Goal: Task Accomplishment & Management: Use online tool/utility

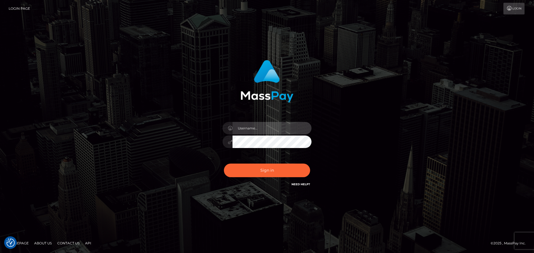
drag, startPoint x: 247, startPoint y: 130, endPoint x: 267, endPoint y: 135, distance: 20.5
click at [247, 130] on input "text" at bounding box center [272, 128] width 79 height 13
type input "Veronica"
click at [278, 177] on div "Sign in Need Help?" at bounding box center [266, 173] width 97 height 25
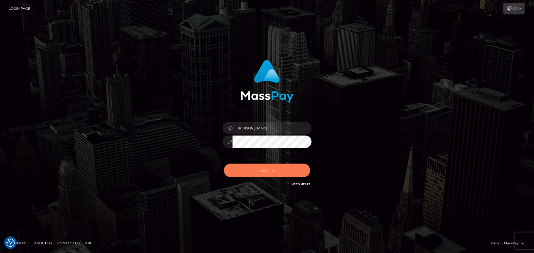
click at [277, 174] on button "Sign in" at bounding box center [267, 171] width 86 height 14
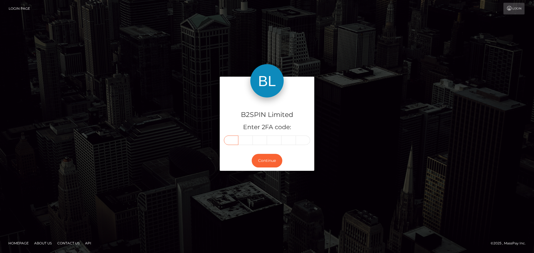
paste input "5"
type input "5"
type input "2"
type input "8"
type input "7"
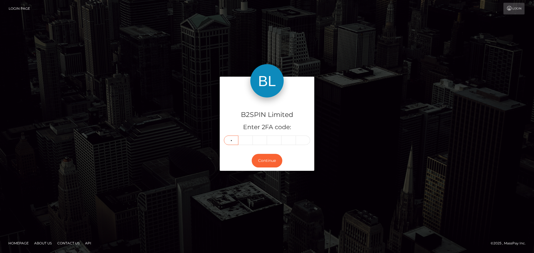
type input "8"
type input "9"
click at [267, 163] on button "Continue" at bounding box center [267, 161] width 31 height 14
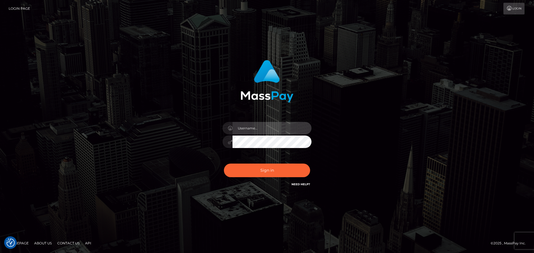
click at [274, 130] on input "text" at bounding box center [272, 128] width 79 height 13
type input "Veronica"
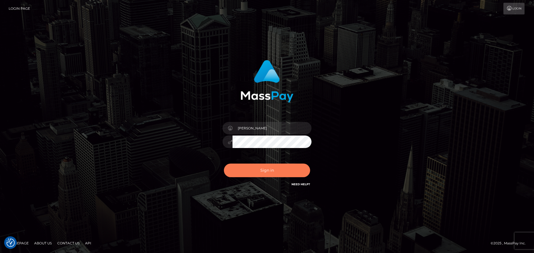
click at [268, 168] on button "Sign in" at bounding box center [267, 171] width 86 height 14
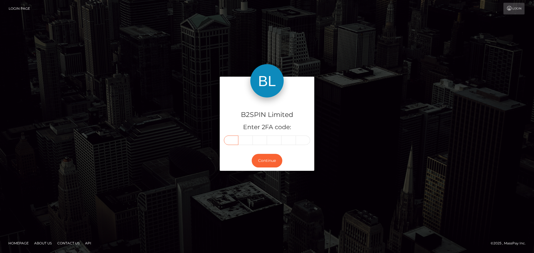
paste input "9"
type input "9"
type input "0"
type input "7"
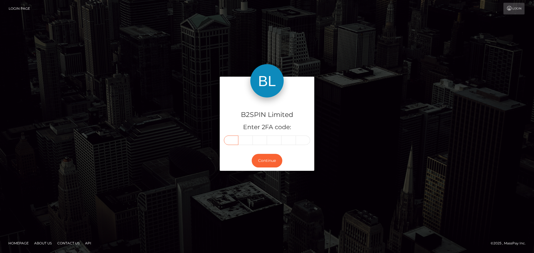
type input "5"
type input "7"
click at [268, 164] on button "Continue" at bounding box center [267, 161] width 31 height 14
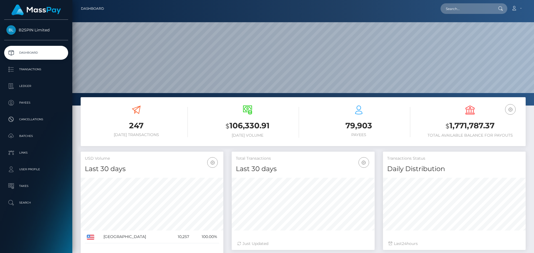
scroll to position [99, 143]
click at [452, 9] on input "text" at bounding box center [467, 8] width 52 height 11
paste input "2f4c533b-6152-46c3-88db-9d85f2345298"
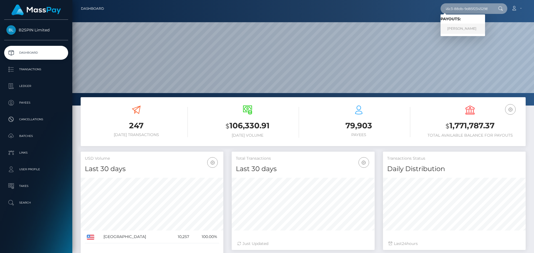
type input "2f4c533b-6152-46c3-88db-9d85f2345298"
click at [461, 29] on link "JOSEPH HENRY BUNN" at bounding box center [463, 29] width 45 height 10
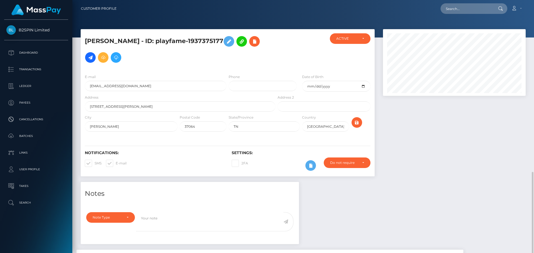
scroll to position [67, 143]
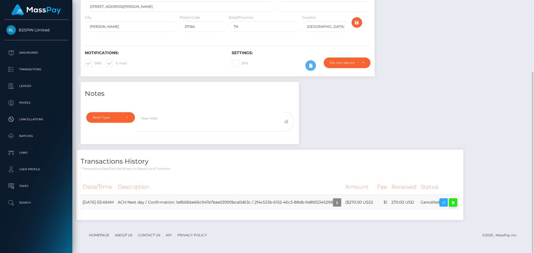
click at [456, 203] on icon at bounding box center [453, 202] width 7 height 7
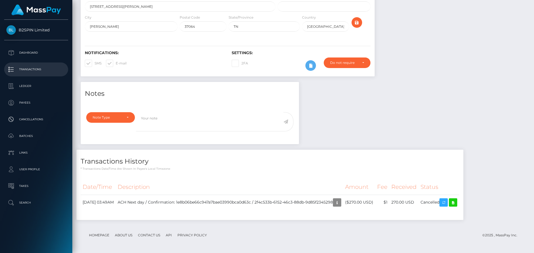
click at [36, 75] on link "Transactions" at bounding box center [36, 70] width 64 height 14
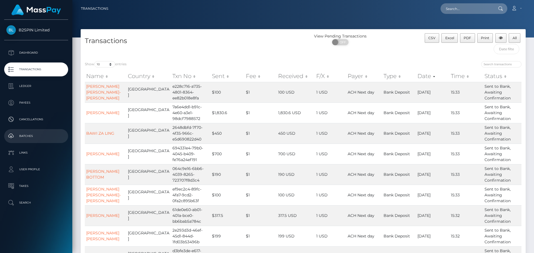
click at [32, 134] on p "Batches" at bounding box center [36, 136] width 60 height 8
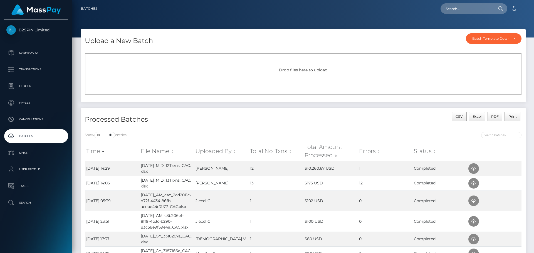
scroll to position [56, 0]
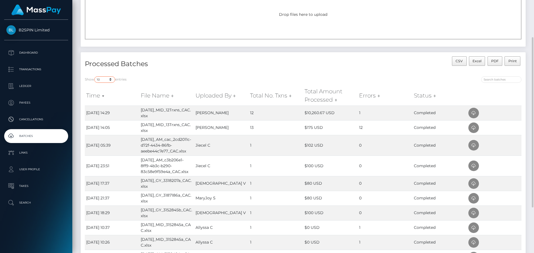
click at [105, 80] on select "10 25 50 All" at bounding box center [104, 79] width 21 height 6
select select "50"
click at [95, 76] on select "10 25 50 All" at bounding box center [104, 79] width 21 height 6
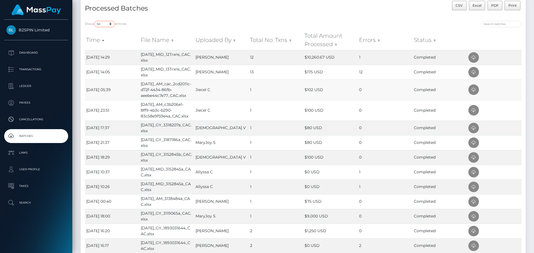
scroll to position [0, 0]
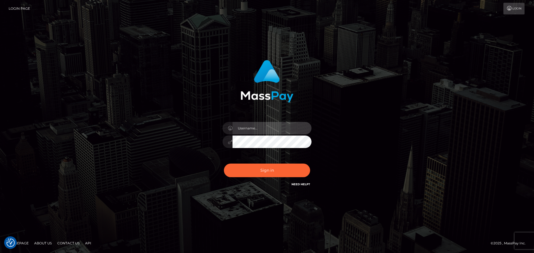
click at [261, 132] on input "text" at bounding box center [272, 128] width 79 height 13
type input "Veronica"
click at [257, 161] on div "Sign in Need Help?" at bounding box center [266, 173] width 97 height 25
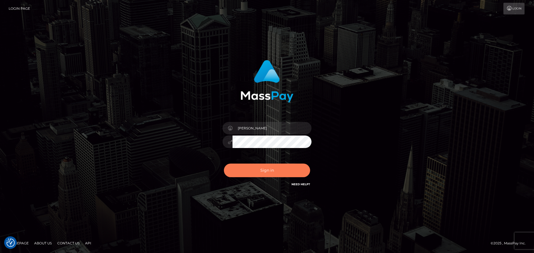
click at [256, 167] on button "Sign in" at bounding box center [267, 171] width 86 height 14
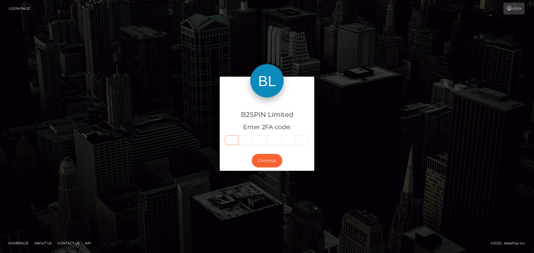
paste input "8"
type input "8"
type input "2"
type input "4"
type input "0"
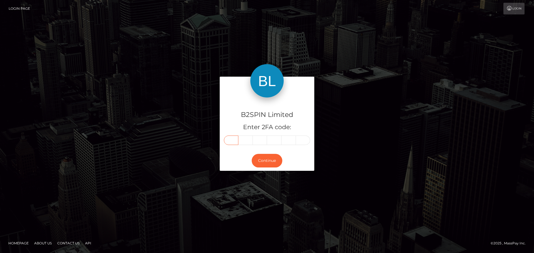
type input "0"
type input "8"
click at [271, 158] on button "Continue" at bounding box center [267, 161] width 31 height 14
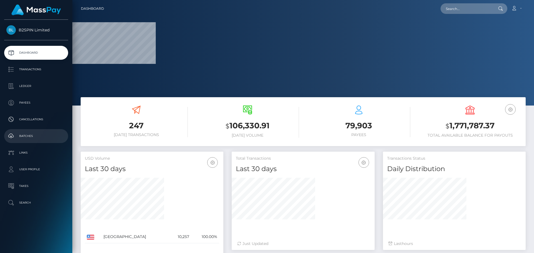
click at [30, 132] on p "Batches" at bounding box center [36, 136] width 60 height 8
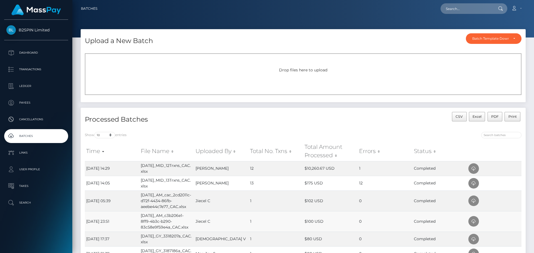
scroll to position [28, 0]
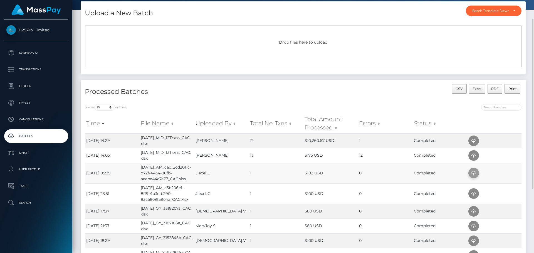
click at [471, 172] on icon at bounding box center [473, 173] width 7 height 7
click at [28, 70] on p "Transactions" at bounding box center [36, 69] width 60 height 8
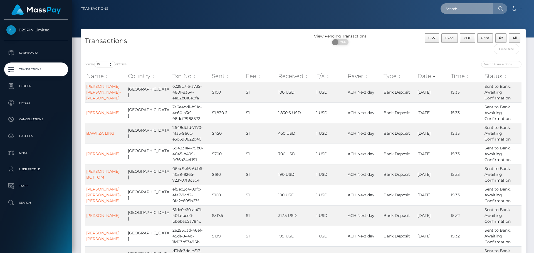
click at [463, 10] on input "text" at bounding box center [467, 8] width 52 height 11
paste input "2f4c533b-6152-46c3-88db-9d85f2345298"
type input "2f4c533b-6152-46c3-88db-9d85f2345298"
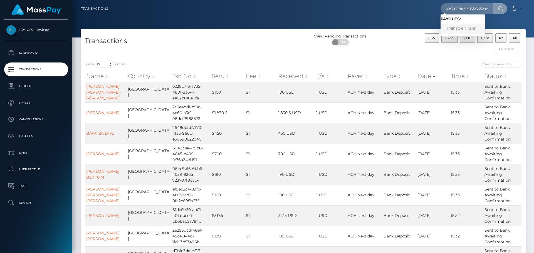
click at [466, 29] on link "JOSEPH HENRY BUNN" at bounding box center [463, 29] width 45 height 10
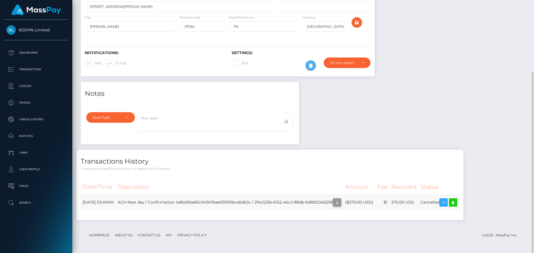
scroll to position [67, 143]
click at [340, 204] on icon "button" at bounding box center [337, 202] width 7 height 7
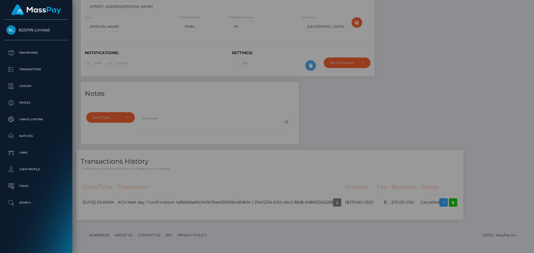
scroll to position [0, 0]
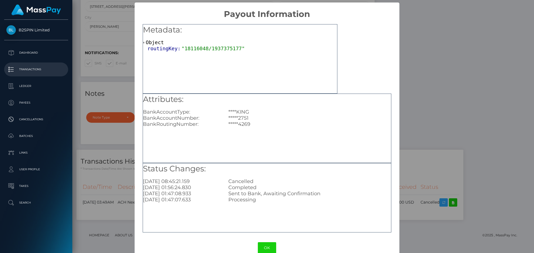
click at [24, 72] on p "Transactions" at bounding box center [36, 69] width 60 height 8
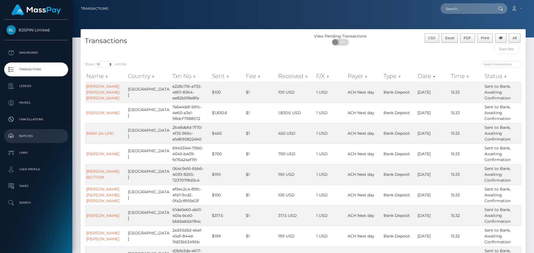
click at [27, 135] on p "Batches" at bounding box center [36, 136] width 60 height 8
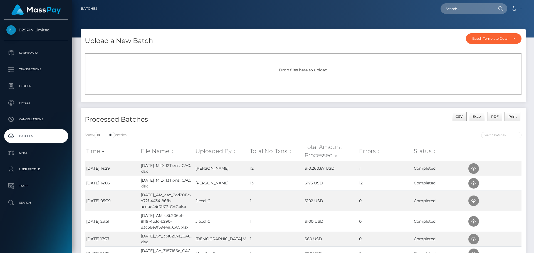
click at [285, 79] on div "Drop files here to upload" at bounding box center [303, 74] width 437 height 42
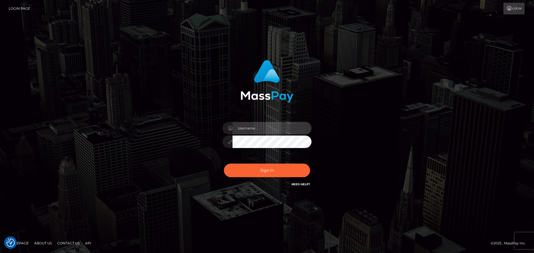
click at [256, 127] on input "text" at bounding box center [272, 128] width 79 height 13
type input "[PERSON_NAME]"
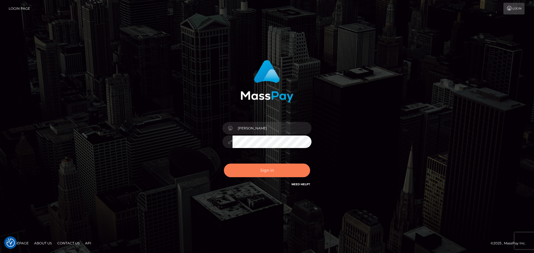
click at [262, 172] on button "Sign in" at bounding box center [267, 171] width 86 height 14
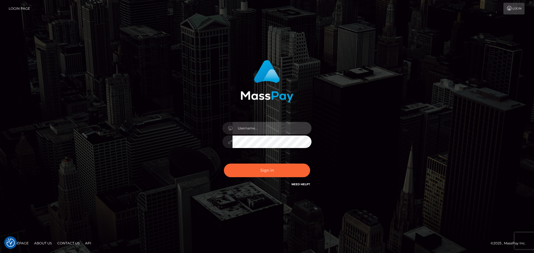
click at [263, 130] on input "text" at bounding box center [272, 128] width 79 height 13
type input "Veronica"
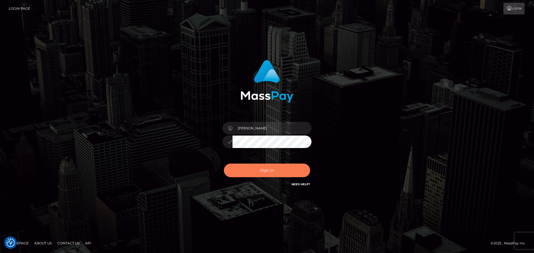
click at [258, 168] on button "Sign in" at bounding box center [267, 171] width 86 height 14
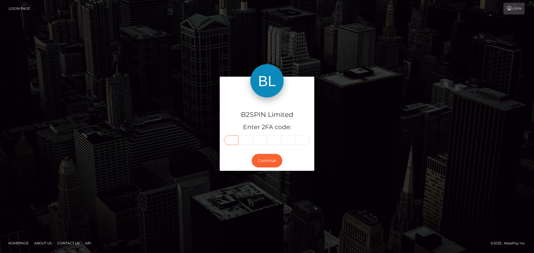
paste input "8"
type input "8"
type input "5"
type input "3"
type input "8"
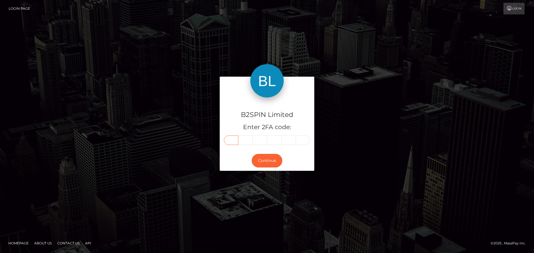
type input "0"
type input "5"
click at [262, 160] on button "Continue" at bounding box center [267, 161] width 31 height 14
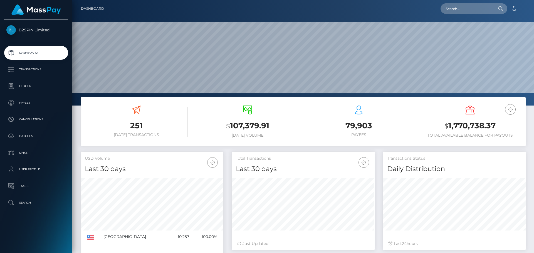
click at [31, 139] on p "Batches" at bounding box center [36, 136] width 60 height 8
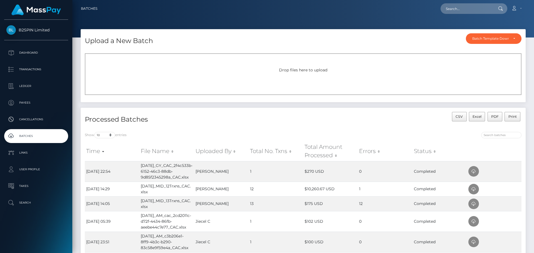
scroll to position [28, 0]
